Goal: Information Seeking & Learning: Find specific fact

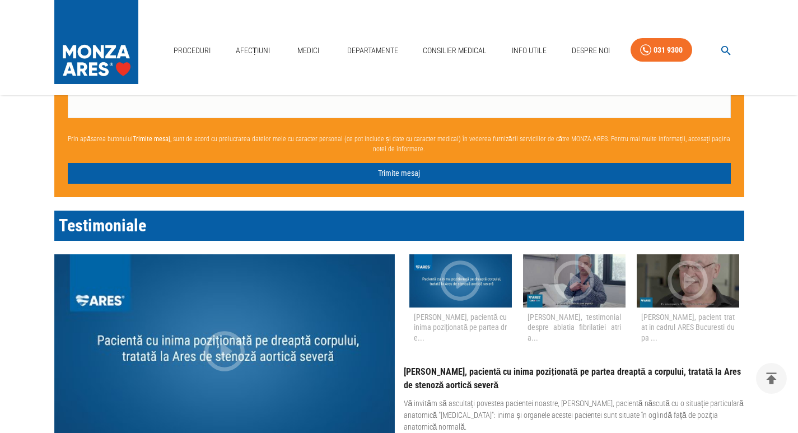
scroll to position [952, 0]
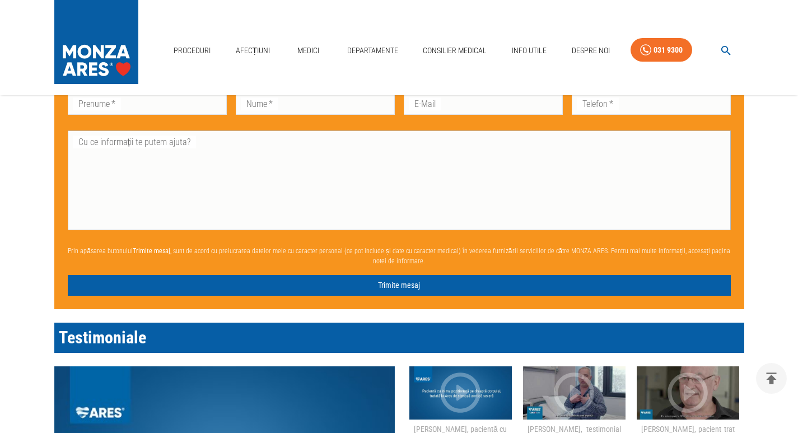
click at [410, 194] on textarea "Cu ce informații te putem ajuta?" at bounding box center [400, 181] width 648 height 90
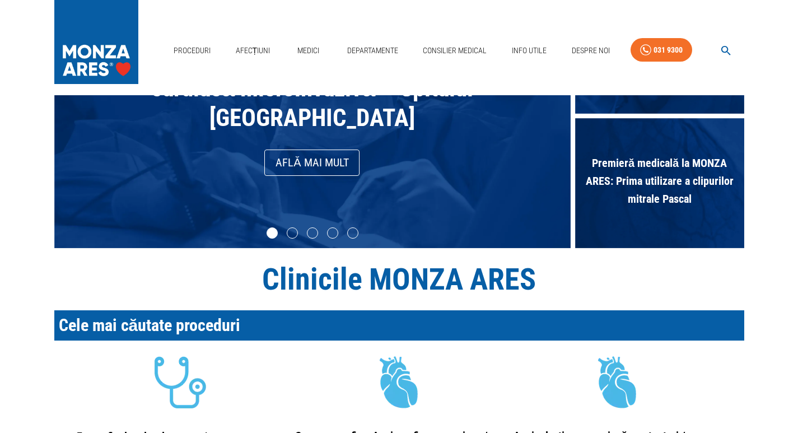
scroll to position [0, 0]
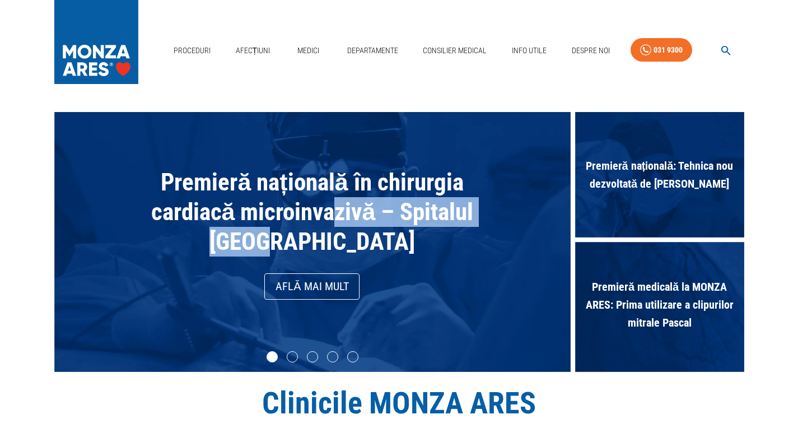
drag, startPoint x: 329, startPoint y: 216, endPoint x: 485, endPoint y: 251, distance: 159.1
click at [485, 251] on div "Premieră națională în chirurgia cardiacă microinvazivă – Spitalul Monza Află ma…" at bounding box center [312, 242] width 505 height 249
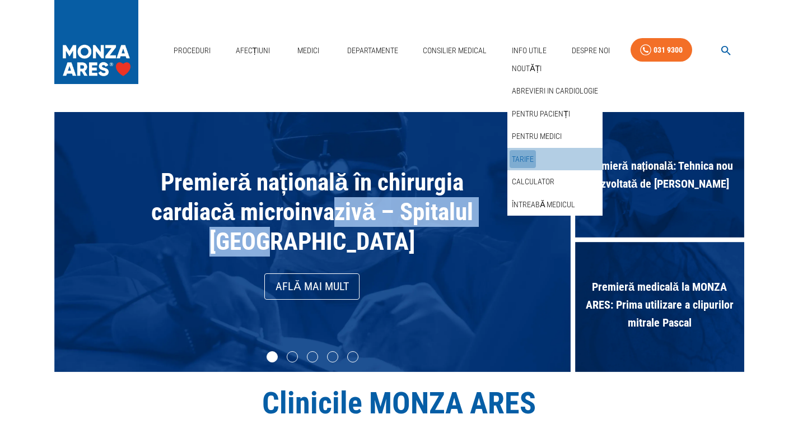
click at [526, 153] on link "Tarife" at bounding box center [523, 159] width 26 height 18
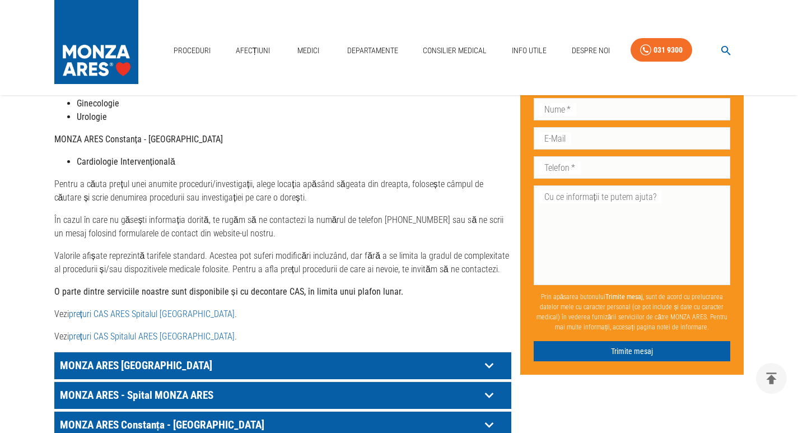
scroll to position [504, 0]
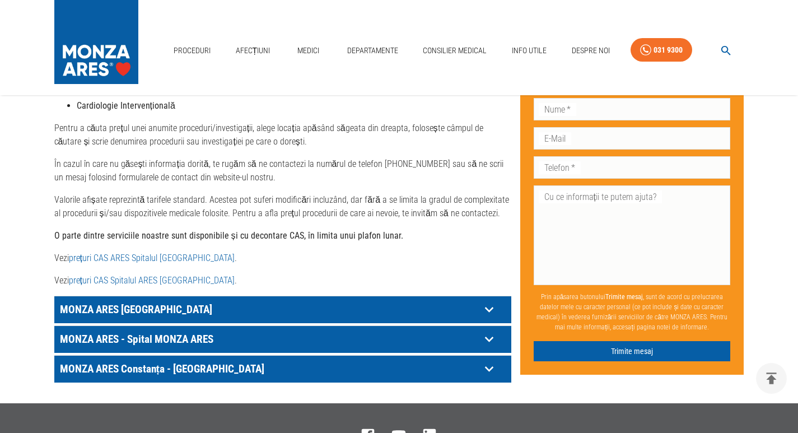
click at [492, 318] on icon at bounding box center [489, 309] width 17 height 17
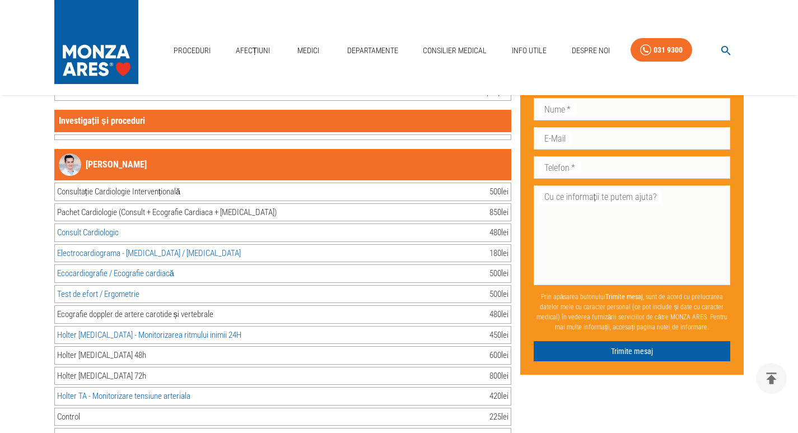
scroll to position [896, 0]
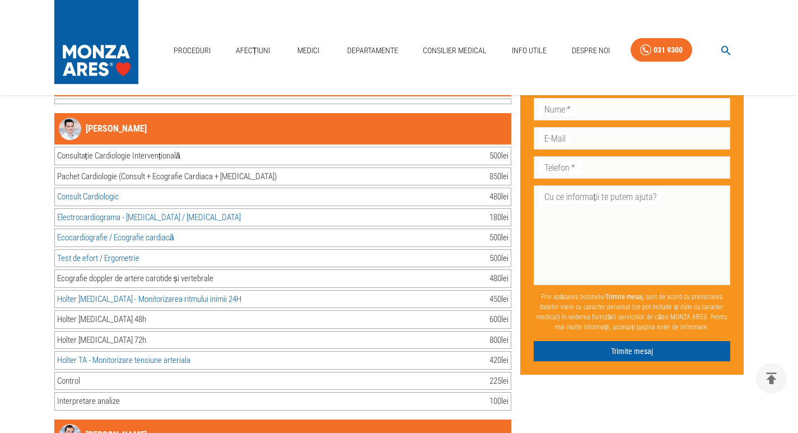
click at [215, 147] on div "Consultație Cardiologie Intervențională 500 lei" at bounding box center [282, 156] width 457 height 18
click at [253, 168] on div "Pachet Cardiologie (Consult + Ecografie Cardiaca + Ekg) 850 lei" at bounding box center [282, 177] width 457 height 18
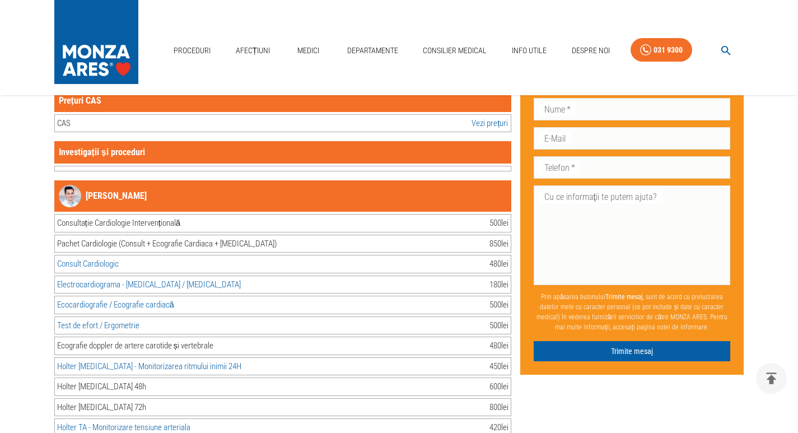
scroll to position [728, 0]
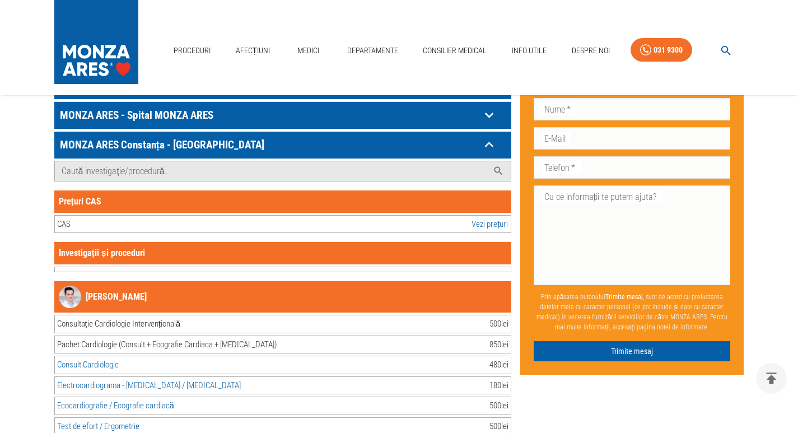
click at [482, 218] on link "Vezi prețuri" at bounding box center [490, 224] width 36 height 13
click at [62, 218] on div "CAS" at bounding box center [63, 224] width 13 height 13
click at [496, 218] on link "Vezi prețuri" at bounding box center [490, 224] width 36 height 13
click at [469, 215] on div "CAS Vezi prețuri" at bounding box center [282, 224] width 457 height 18
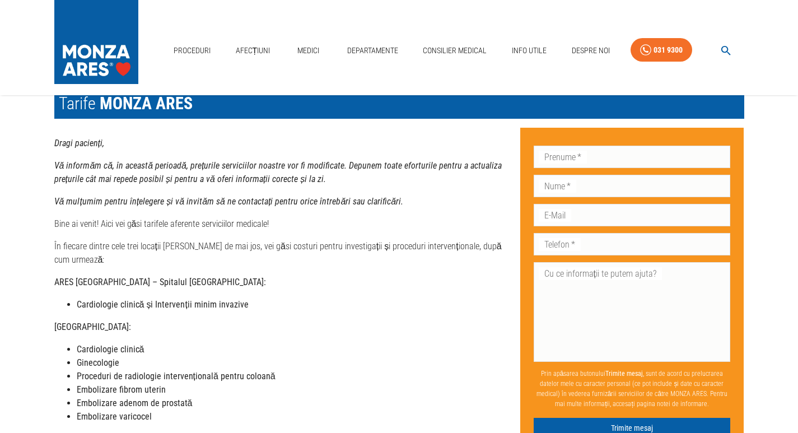
scroll to position [0, 0]
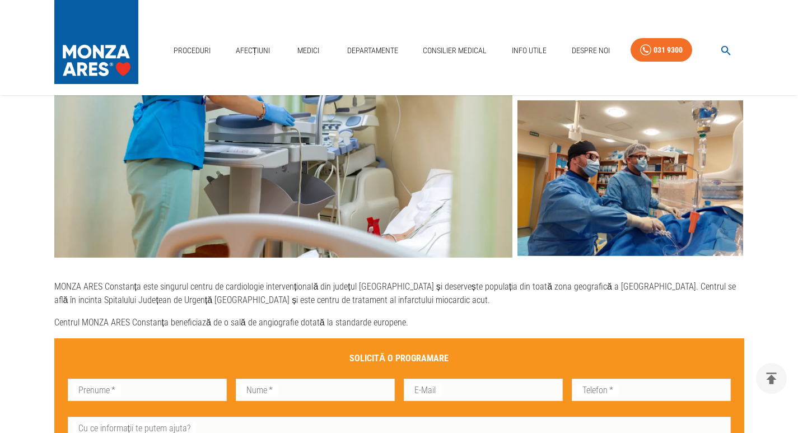
scroll to position [616, 0]
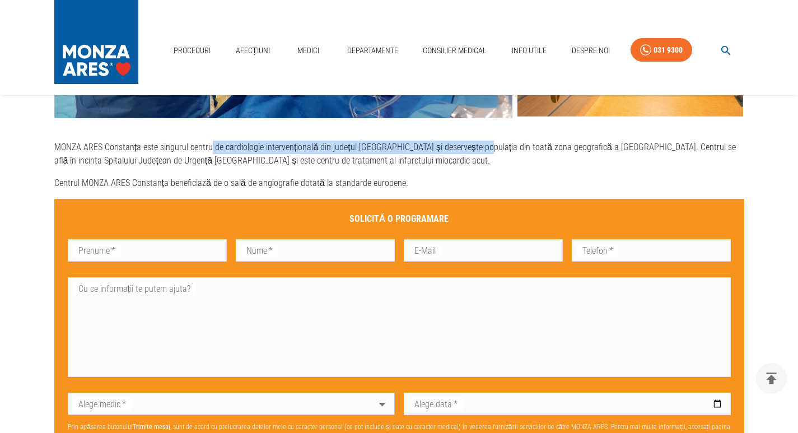
drag, startPoint x: 210, startPoint y: 148, endPoint x: 477, endPoint y: 144, distance: 267.3
click at [477, 144] on p "MONZA ARES Constanța este singurul centru de cardiologie intervențională din ju…" at bounding box center [399, 154] width 690 height 27
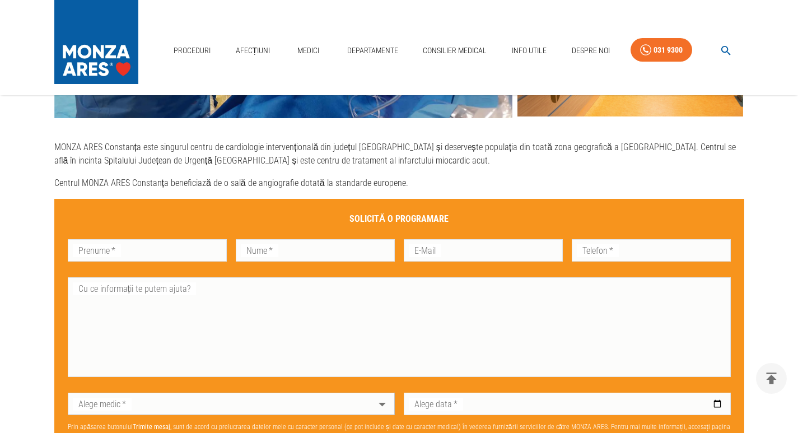
click at [493, 160] on p "MONZA ARES Constanța este singurul centru de cardiologie intervențională din ju…" at bounding box center [399, 154] width 690 height 27
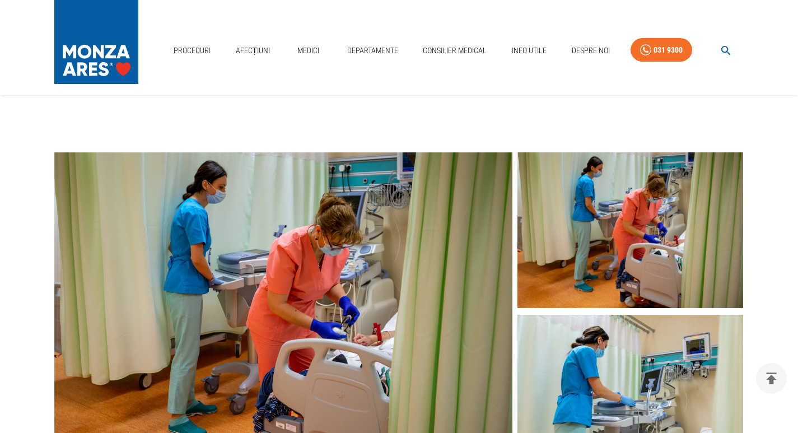
scroll to position [280, 0]
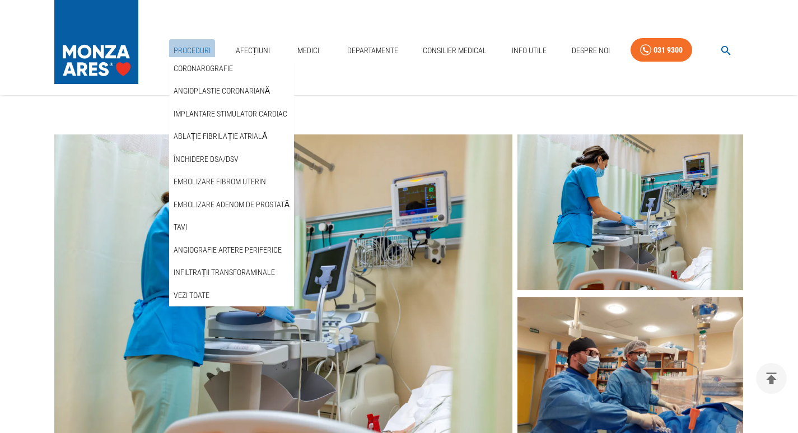
click at [208, 46] on link "Proceduri" at bounding box center [192, 50] width 46 height 23
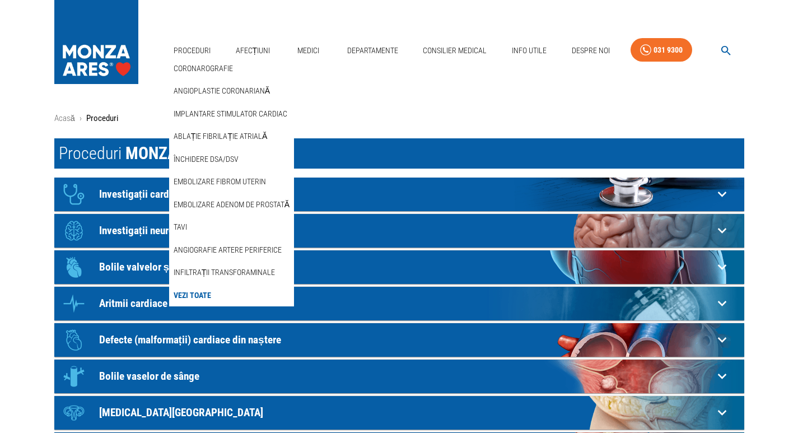
click at [196, 298] on link "Vezi Toate" at bounding box center [192, 295] width 42 height 18
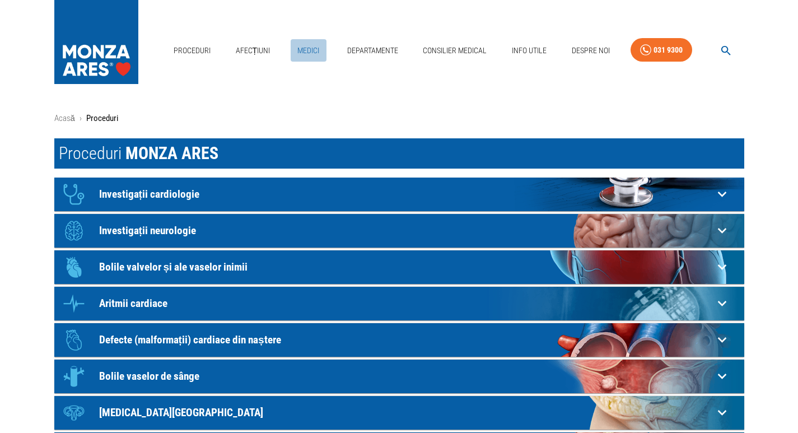
click at [303, 48] on link "Medici" at bounding box center [309, 50] width 36 height 23
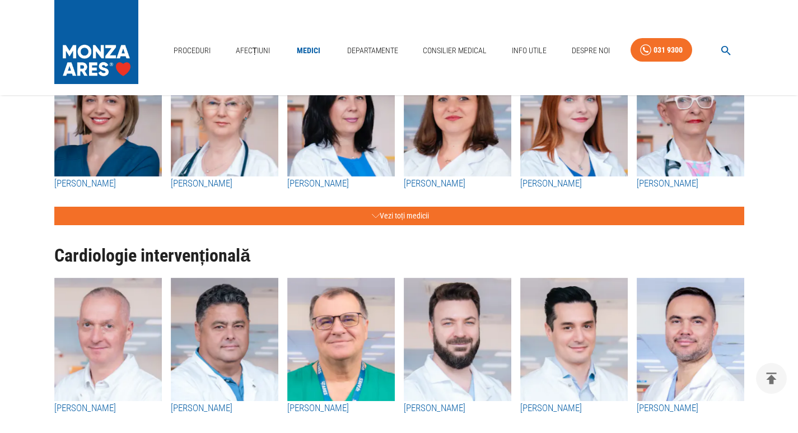
scroll to position [168, 0]
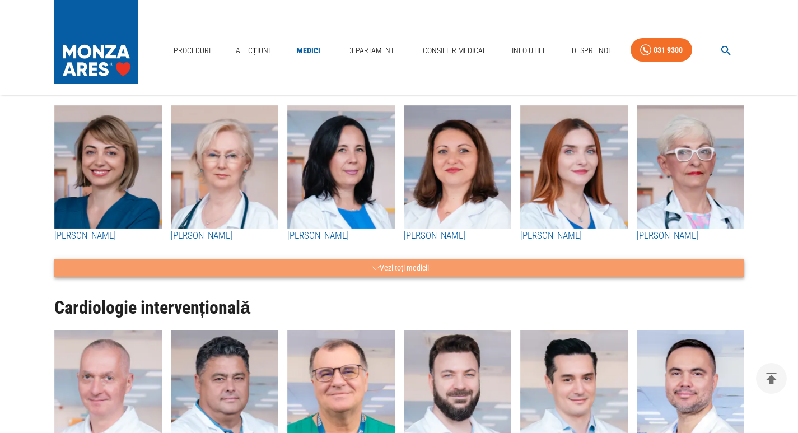
click at [372, 264] on icon "button" at bounding box center [376, 268] width 8 height 14
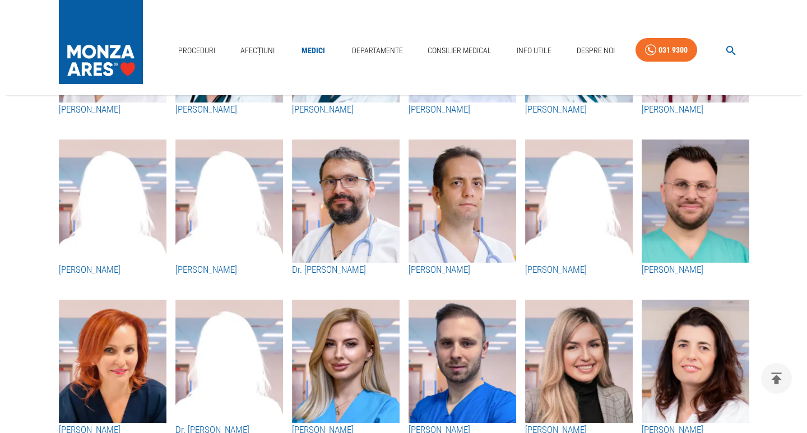
scroll to position [1737, 0]
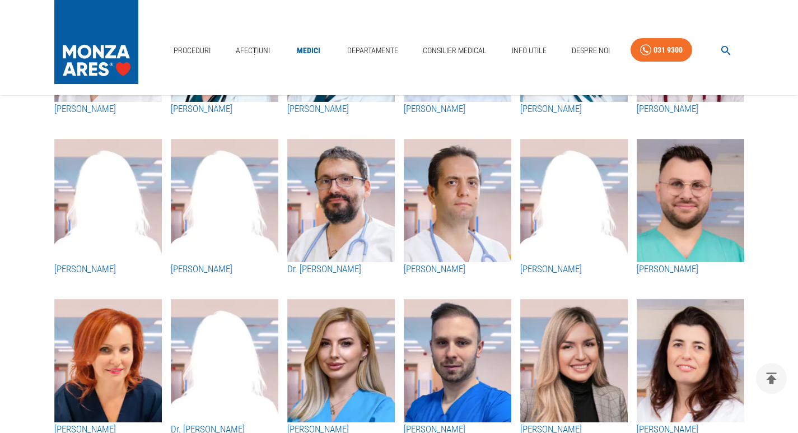
click at [727, 48] on icon "button" at bounding box center [727, 51] width 10 height 10
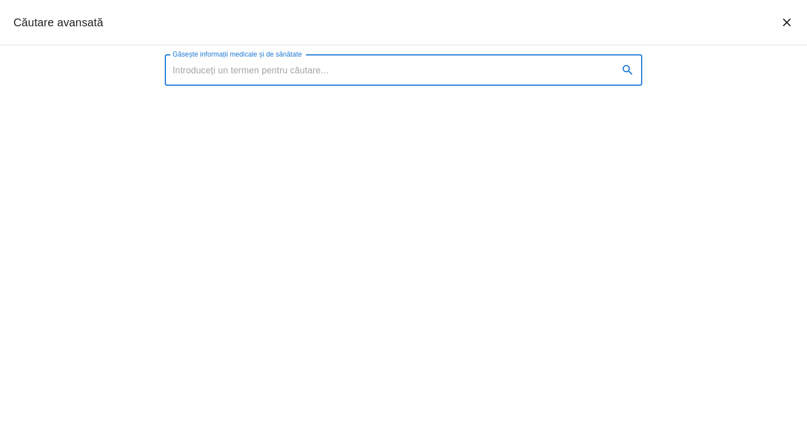
click at [351, 74] on input "Găsește informații medicale și de sănătate" at bounding box center [387, 69] width 445 height 31
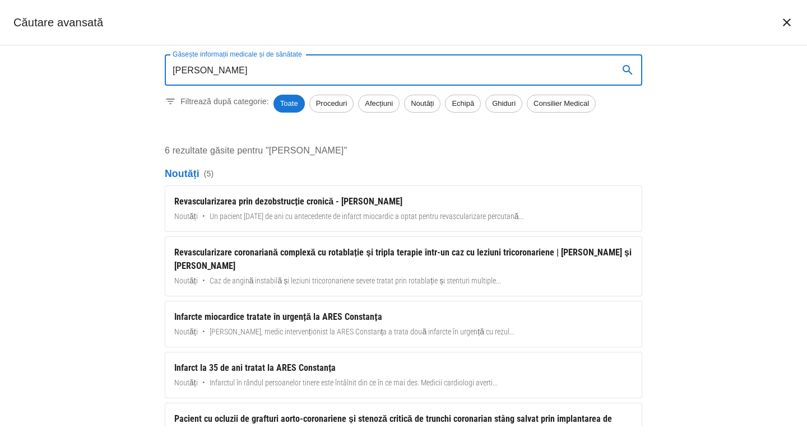
type input "[PERSON_NAME]"
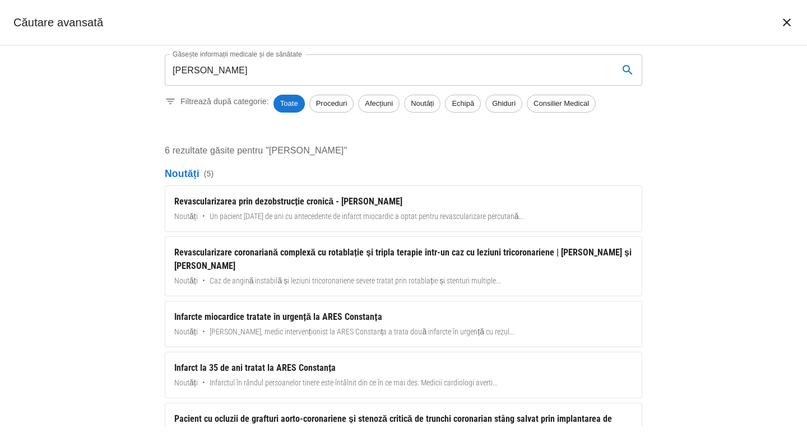
scroll to position [280, 0]
